Goal: Information Seeking & Learning: Understand process/instructions

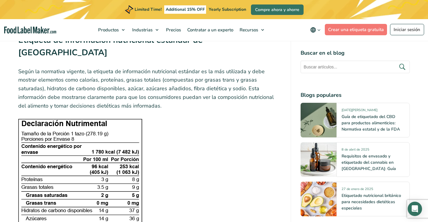
scroll to position [777, 0]
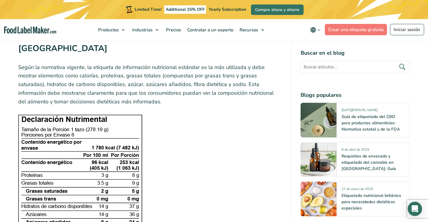
click at [76, 115] on img at bounding box center [80, 196] width 124 height 165
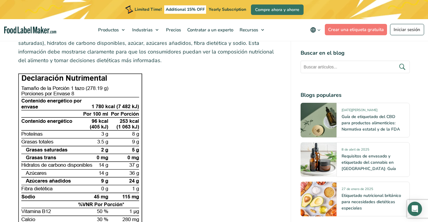
scroll to position [816, 0]
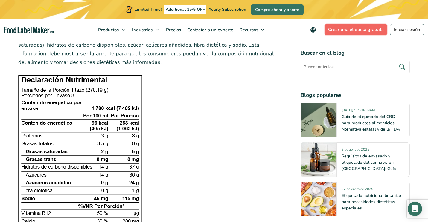
click at [345, 29] on link "Crear una etiqueta gratuita" at bounding box center [356, 29] width 62 height 11
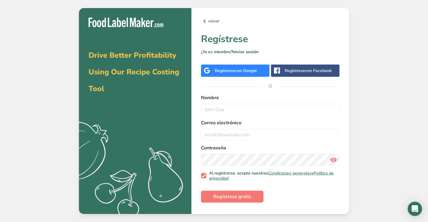
click at [204, 21] on icon at bounding box center [204, 21] width 7 height 11
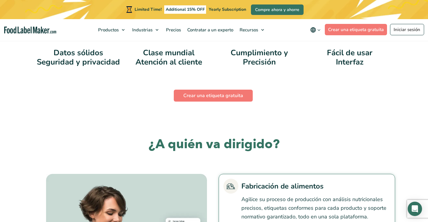
scroll to position [1271, 0]
